Goal: Task Accomplishment & Management: Manage account settings

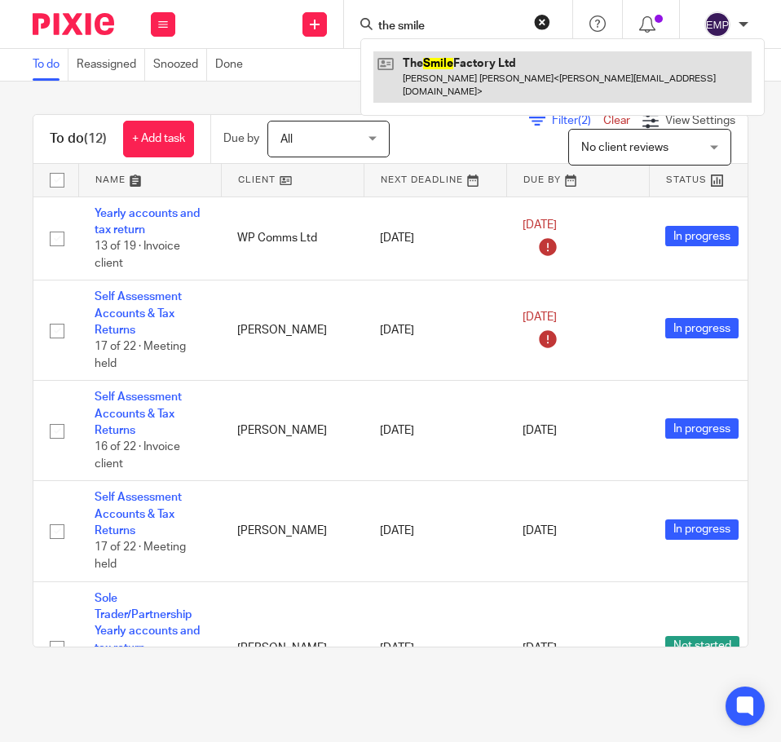
type input "the smile"
click at [446, 75] on link at bounding box center [563, 76] width 379 height 51
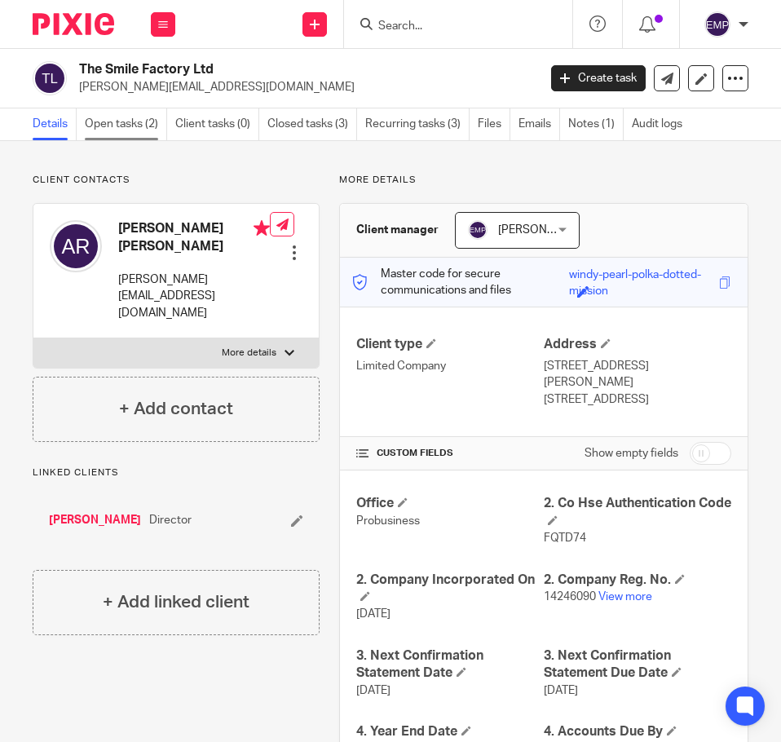
click at [119, 124] on link "Open tasks (2)" at bounding box center [126, 124] width 82 height 32
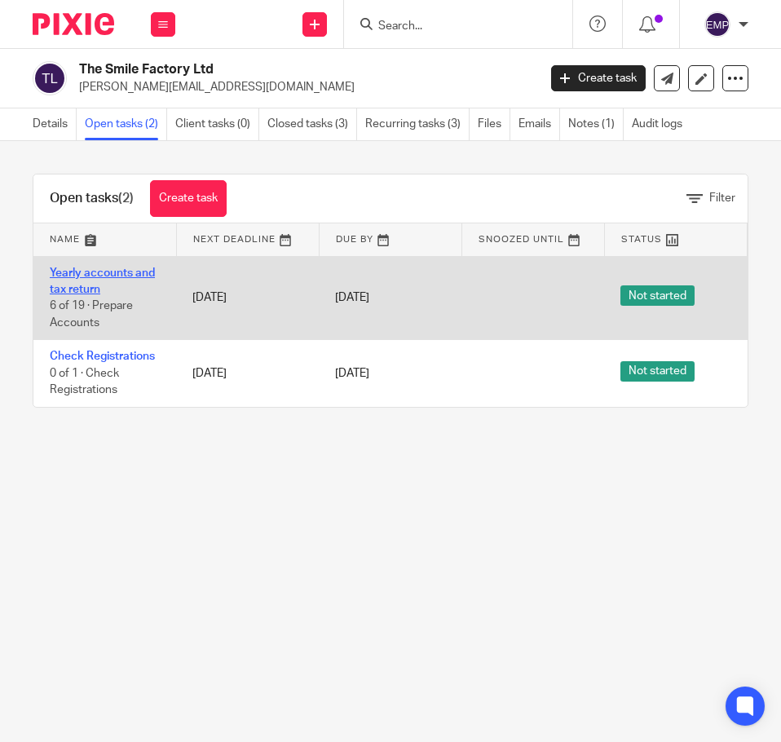
click at [100, 272] on link "Yearly accounts and tax return" at bounding box center [102, 282] width 105 height 28
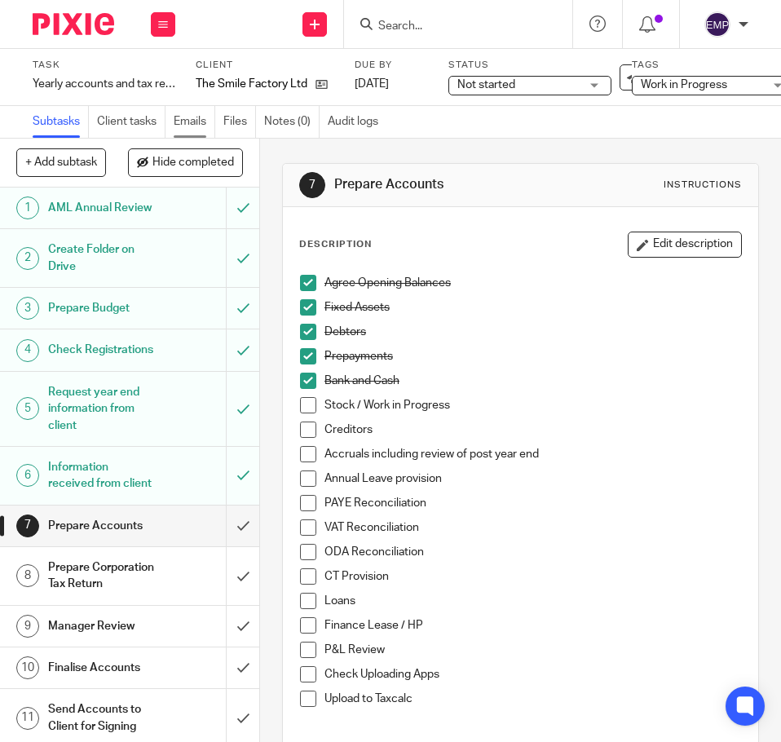
click at [197, 122] on link "Emails" at bounding box center [195, 122] width 42 height 32
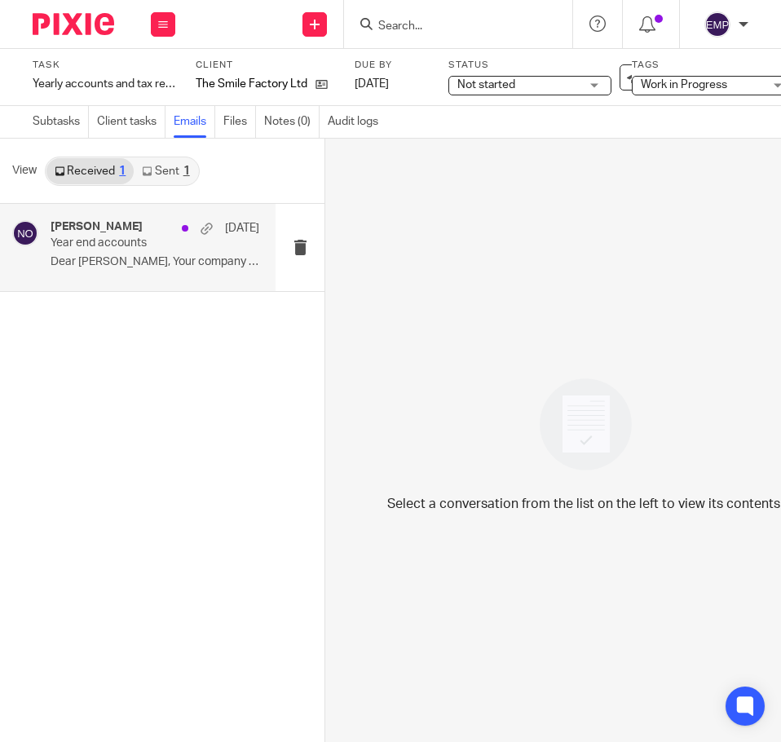
click at [107, 254] on div "[PERSON_NAME] [DATE] Year end accounts Dear [PERSON_NAME], Your company Year En…" at bounding box center [155, 247] width 209 height 55
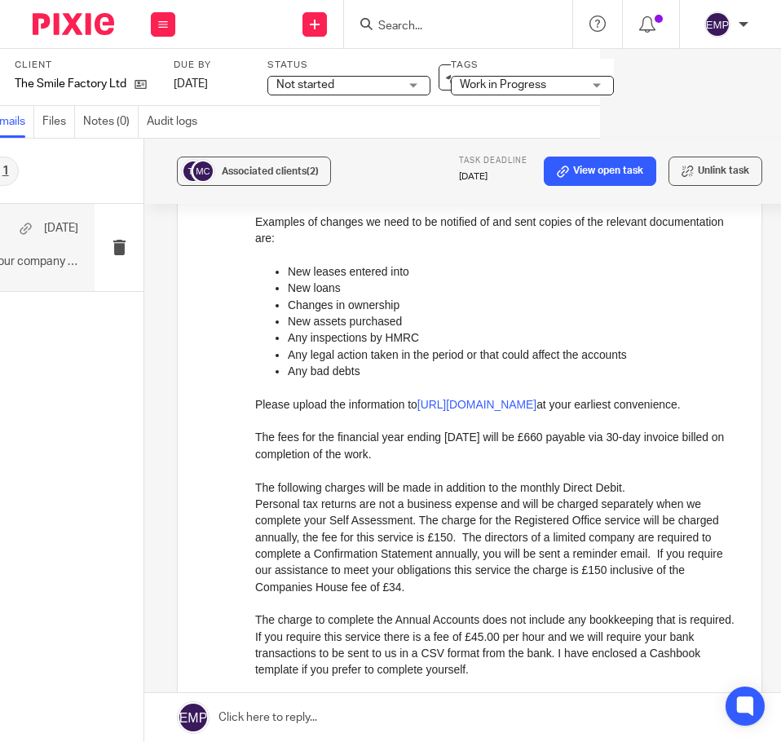
scroll to position [489, 0]
